Goal: Task Accomplishment & Management: Manage account settings

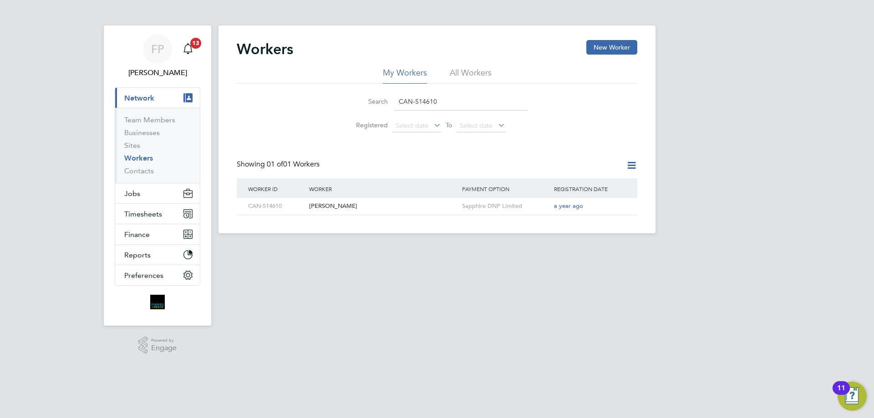
drag, startPoint x: 467, startPoint y: 99, endPoint x: 361, endPoint y: 98, distance: 105.1
click at [361, 98] on div "Search CAN-514610" at bounding box center [437, 102] width 180 height 18
paste input "38993"
click at [360, 208] on div "[PERSON_NAME]" at bounding box center [383, 206] width 153 height 17
drag, startPoint x: 445, startPoint y: 98, endPoint x: 327, endPoint y: 108, distance: 118.3
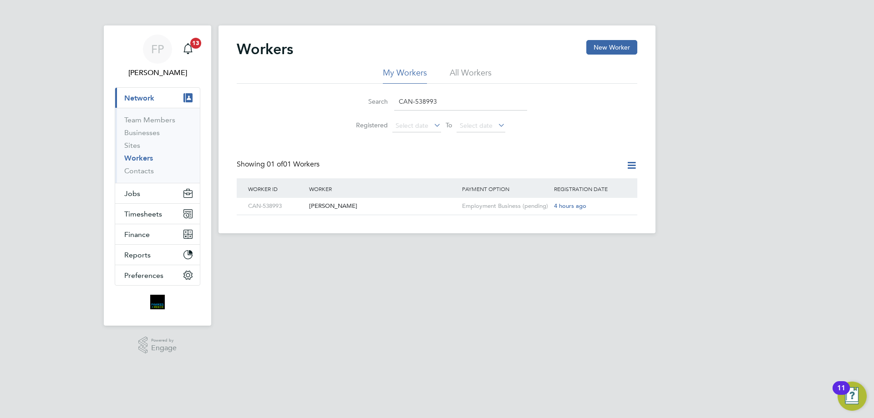
click at [327, 108] on div "Search CAN-538993 Registered Select date To Select date" at bounding box center [437, 110] width 401 height 53
paste input "Russell Carragher"
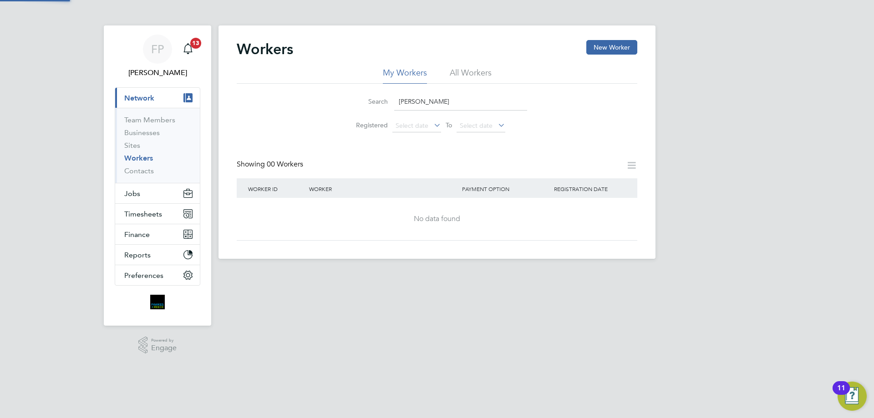
type input "Russell Carragher"
click at [386, 208] on div "No data found" at bounding box center [437, 219] width 382 height 42
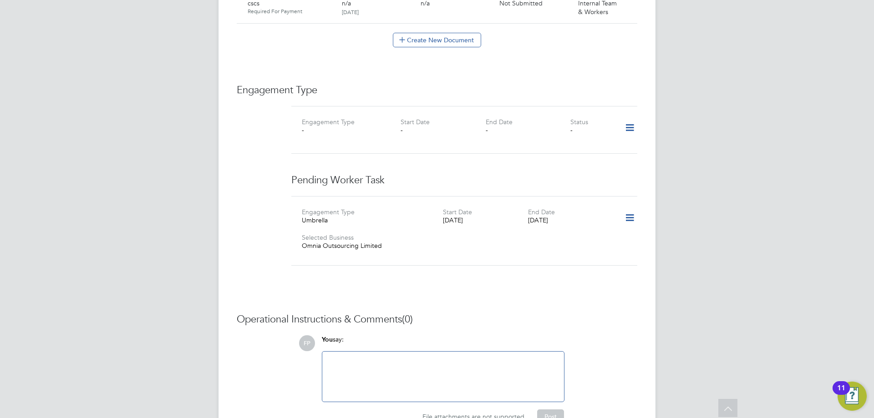
scroll to position [579, 0]
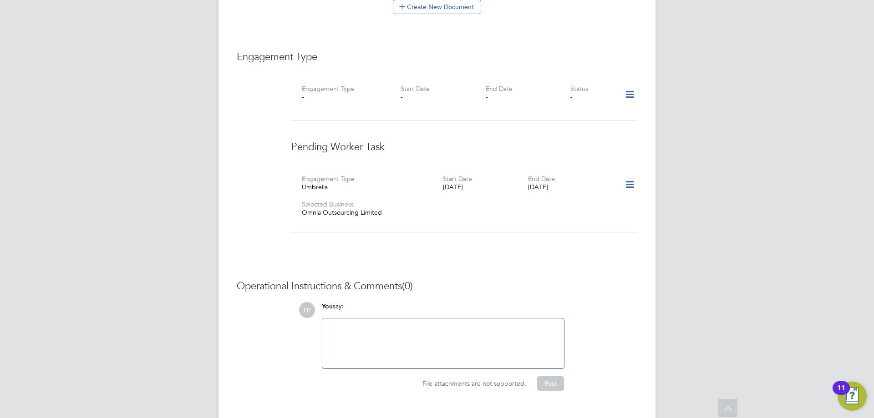
click at [442, 324] on div at bounding box center [443, 343] width 231 height 39
paste div
click at [552, 376] on button "Post" at bounding box center [550, 383] width 27 height 15
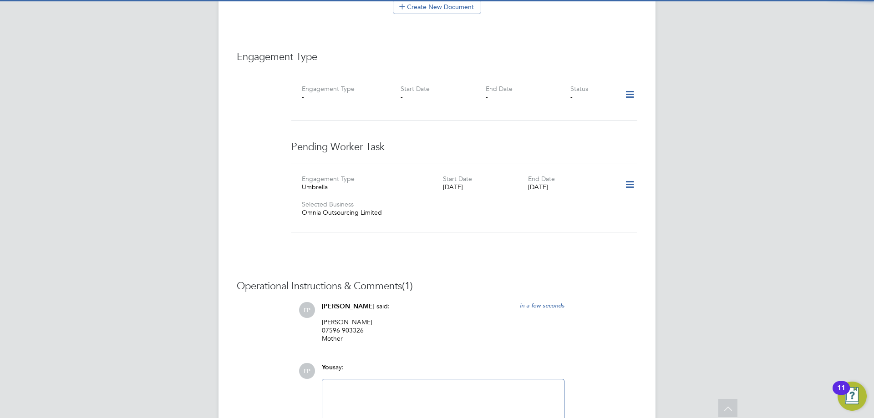
click at [632, 174] on icon at bounding box center [630, 184] width 16 height 21
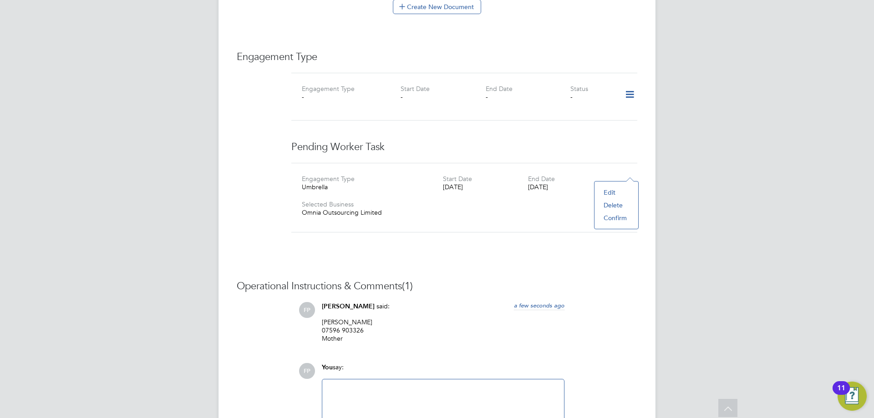
click at [608, 190] on li "Edit" at bounding box center [616, 192] width 35 height 13
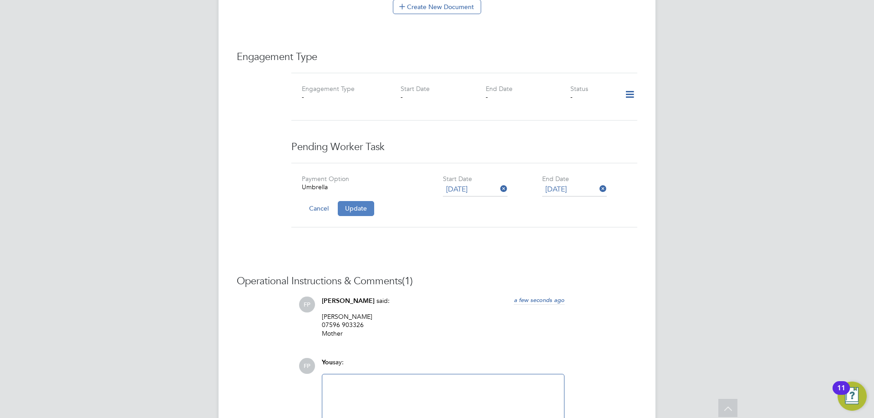
click at [354, 201] on button "Update" at bounding box center [356, 208] width 36 height 15
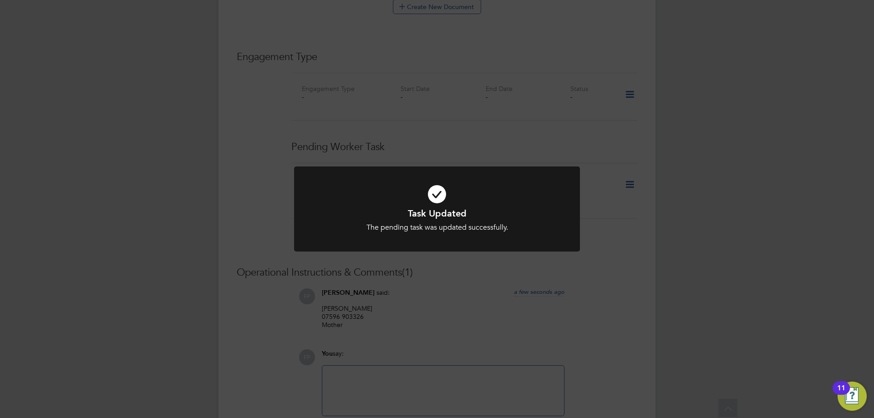
click at [628, 202] on div "Task Updated The pending task was updated successfully. Cancel Okay" at bounding box center [437, 209] width 874 height 418
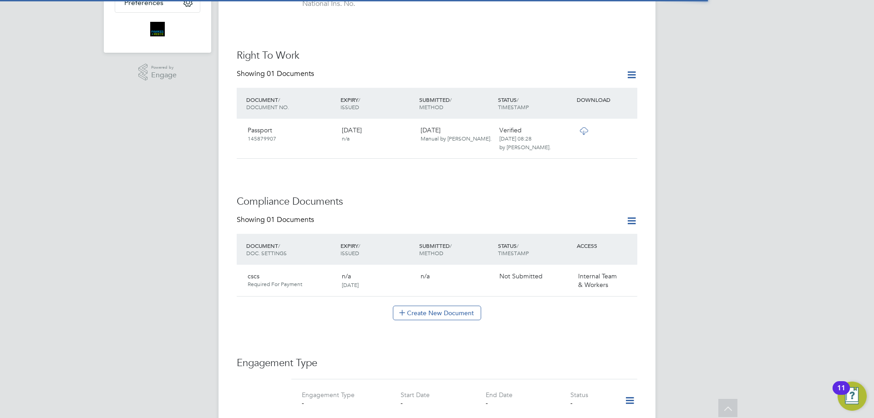
scroll to position [546, 0]
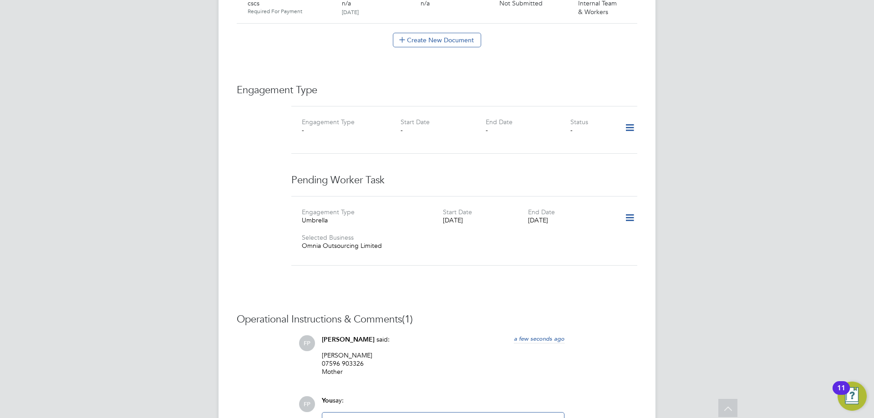
click at [628, 208] on icon at bounding box center [630, 218] width 16 height 21
click at [612, 224] on li "Edit" at bounding box center [616, 225] width 35 height 13
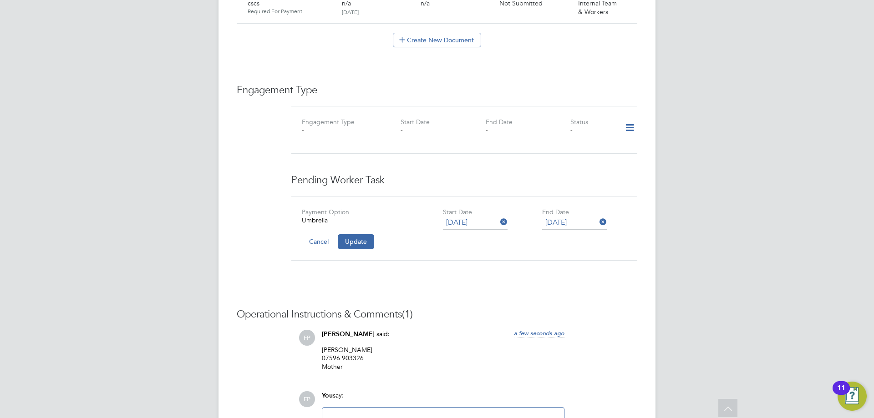
click at [442, 196] on div "Payment Option Umbrella Start Date 11 Aug 2025 End Date 28 Aug 2026 Cancel Upda…" at bounding box center [464, 228] width 346 height 65
click at [633, 117] on icon at bounding box center [630, 127] width 16 height 21
click at [567, 150] on li "Add Engagement Type" at bounding box center [582, 148] width 103 height 13
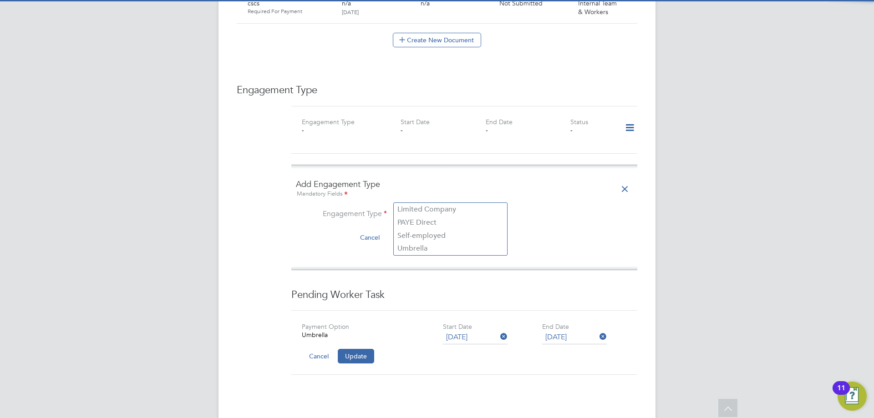
click at [414, 208] on input at bounding box center [450, 214] width 112 height 13
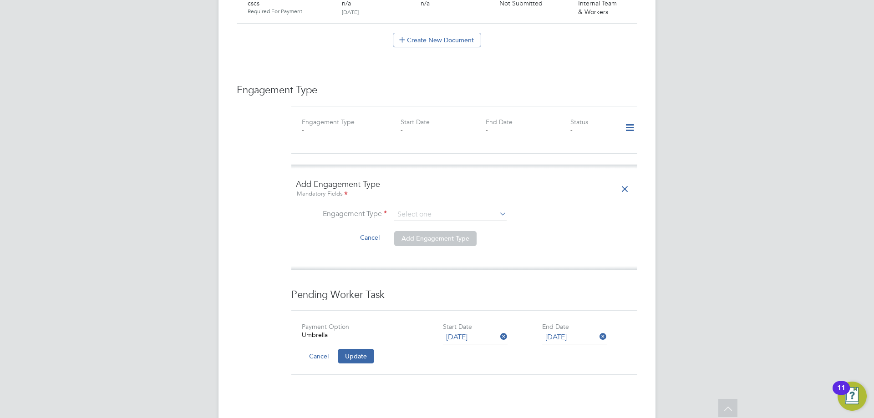
click at [413, 246] on li "Umbrella" at bounding box center [450, 248] width 113 height 13
type input "Umbrella"
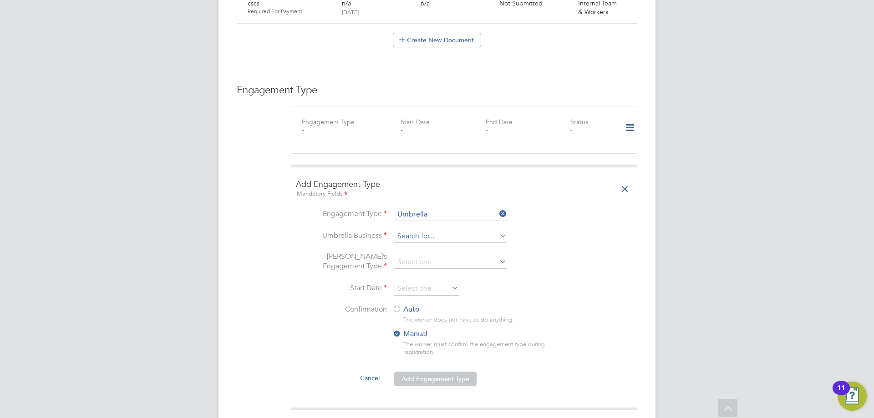
click at [409, 230] on input at bounding box center [450, 236] width 112 height 13
click at [436, 233] on li "Omnia Outsourcing Limited" at bounding box center [450, 231] width 113 height 13
type input "Omnia Outsourcing Limited"
click at [431, 256] on input at bounding box center [450, 262] width 112 height 13
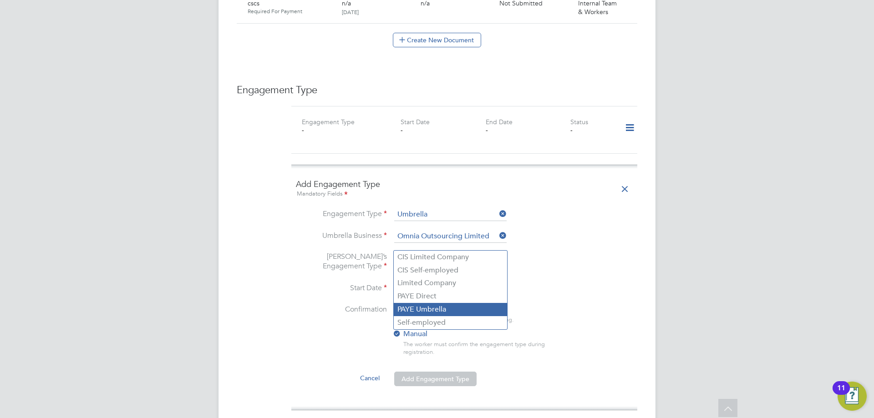
click at [429, 311] on li "PAYE Umbrella" at bounding box center [450, 309] width 113 height 13
type input "PAYE Umbrella"
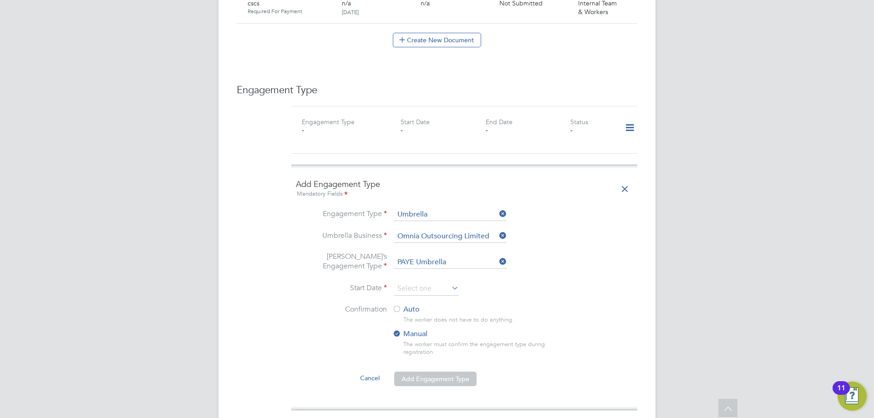
scroll to position [637, 0]
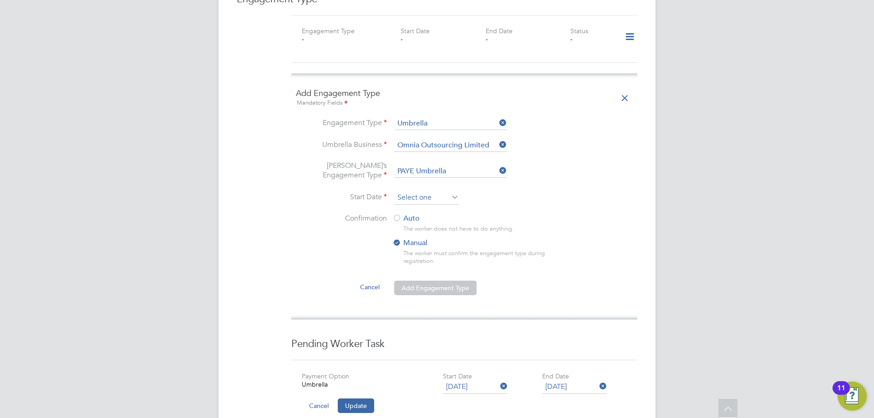
click at [434, 191] on input at bounding box center [426, 198] width 65 height 14
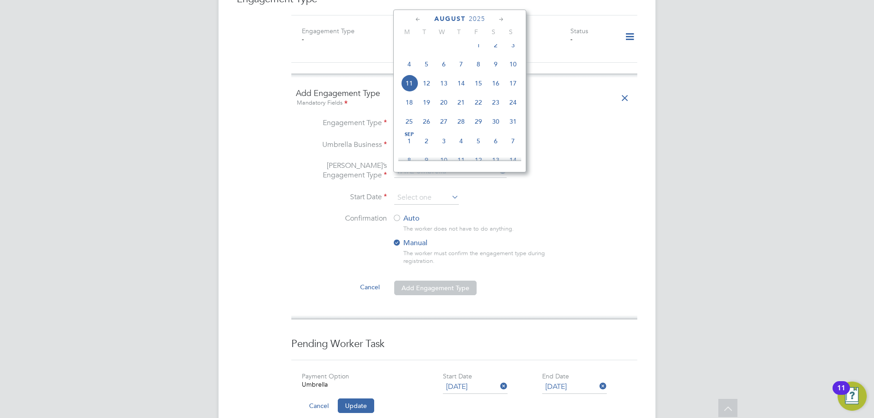
click at [406, 90] on span "11" at bounding box center [409, 83] width 17 height 17
type input "[DATE]"
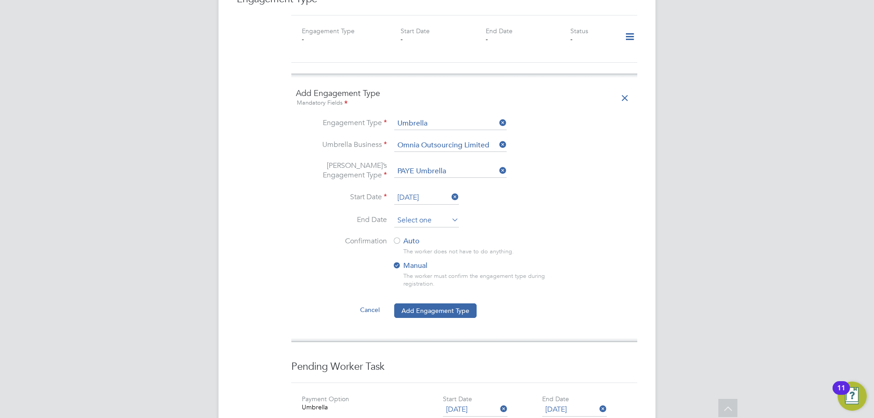
click at [421, 214] on input at bounding box center [426, 221] width 65 height 14
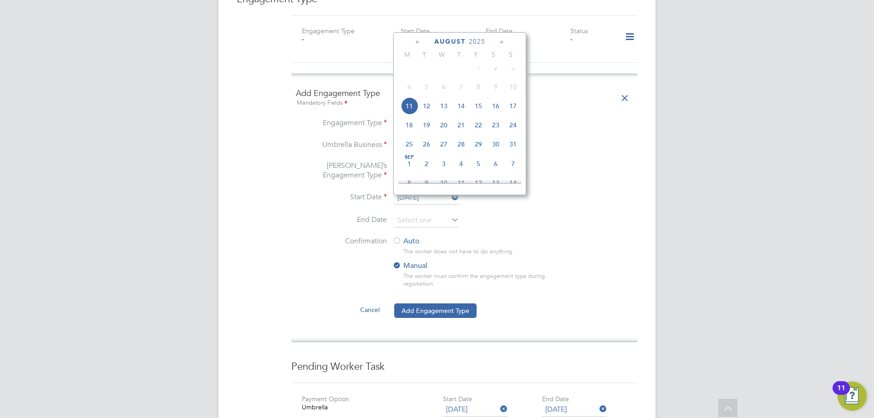
click at [578, 94] on ng-form "Add Engagement Type Mandatory Fields Engagement Type Umbrella Umbrella Business…" at bounding box center [464, 208] width 337 height 240
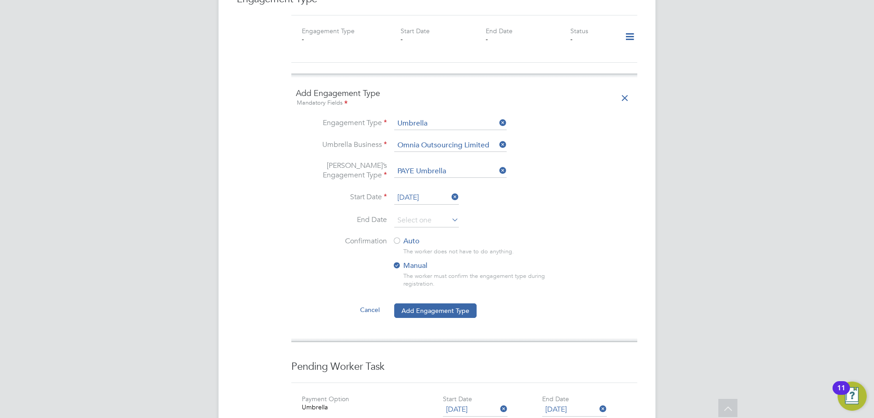
click at [399, 237] on div at bounding box center [396, 241] width 9 height 9
click at [447, 304] on button "Add Engagement Type" at bounding box center [435, 311] width 82 height 15
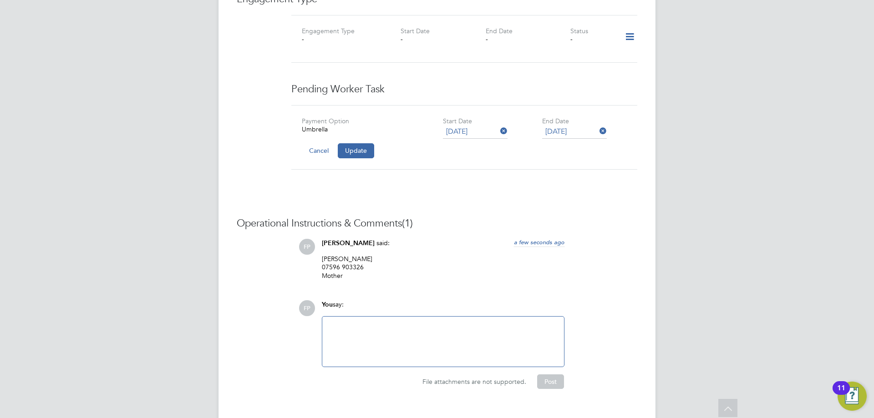
scroll to position [636, 0]
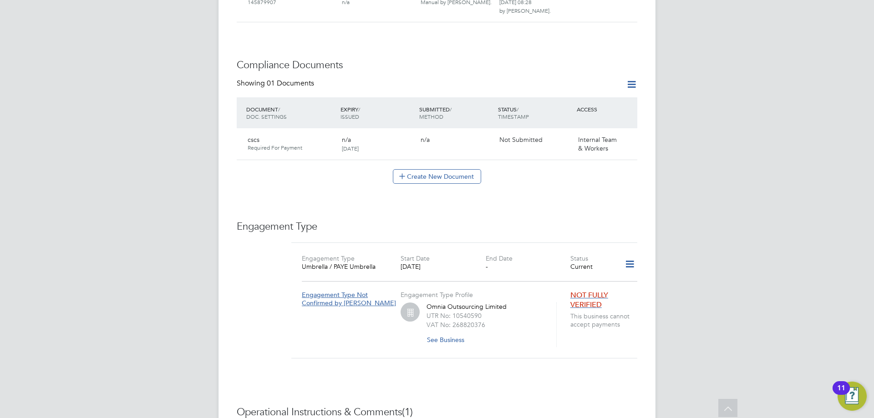
scroll to position [501, 0]
